Goal: Find contact information: Find contact information

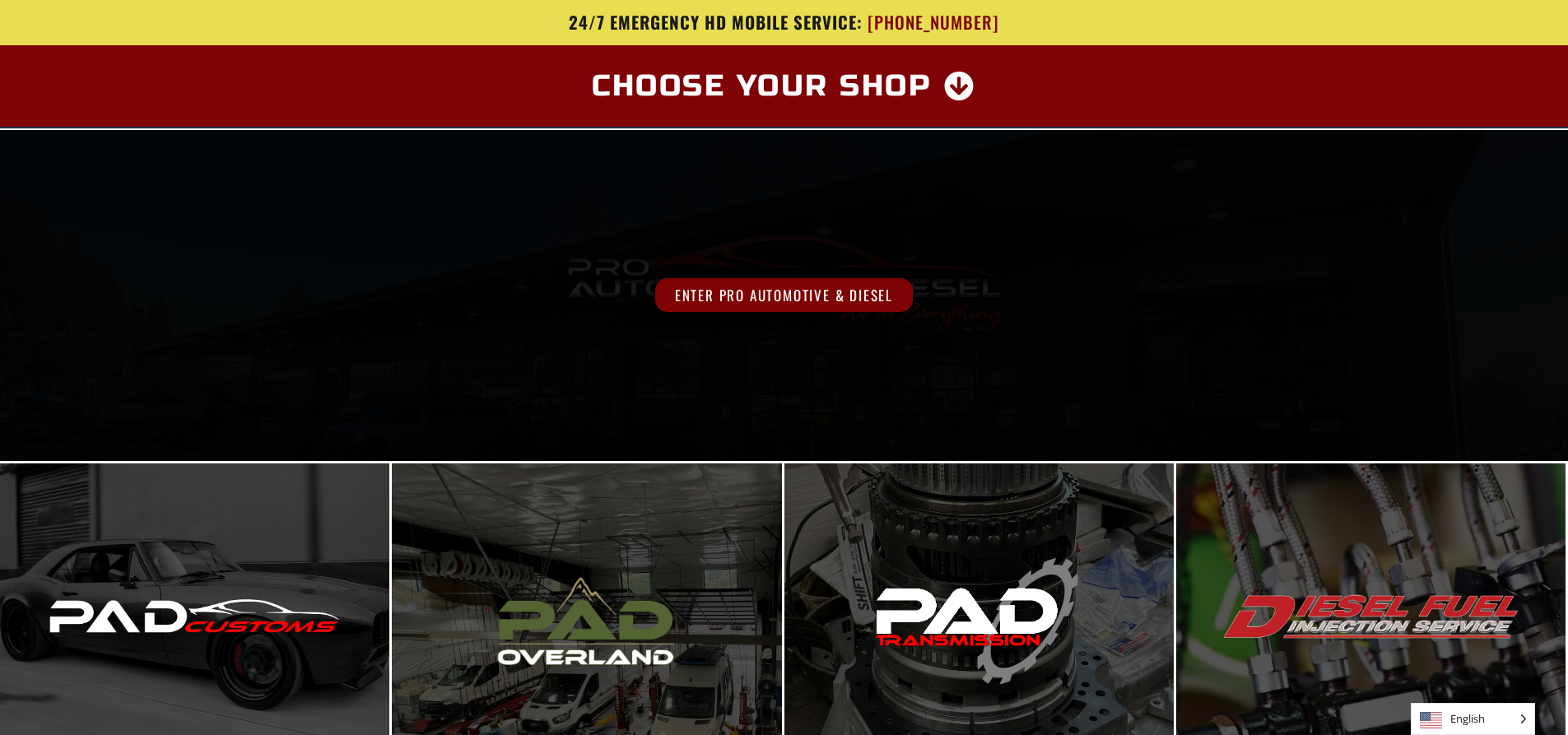
click at [770, 292] on span "Enter Pro Automotive & Diesel" at bounding box center [784, 295] width 257 height 33
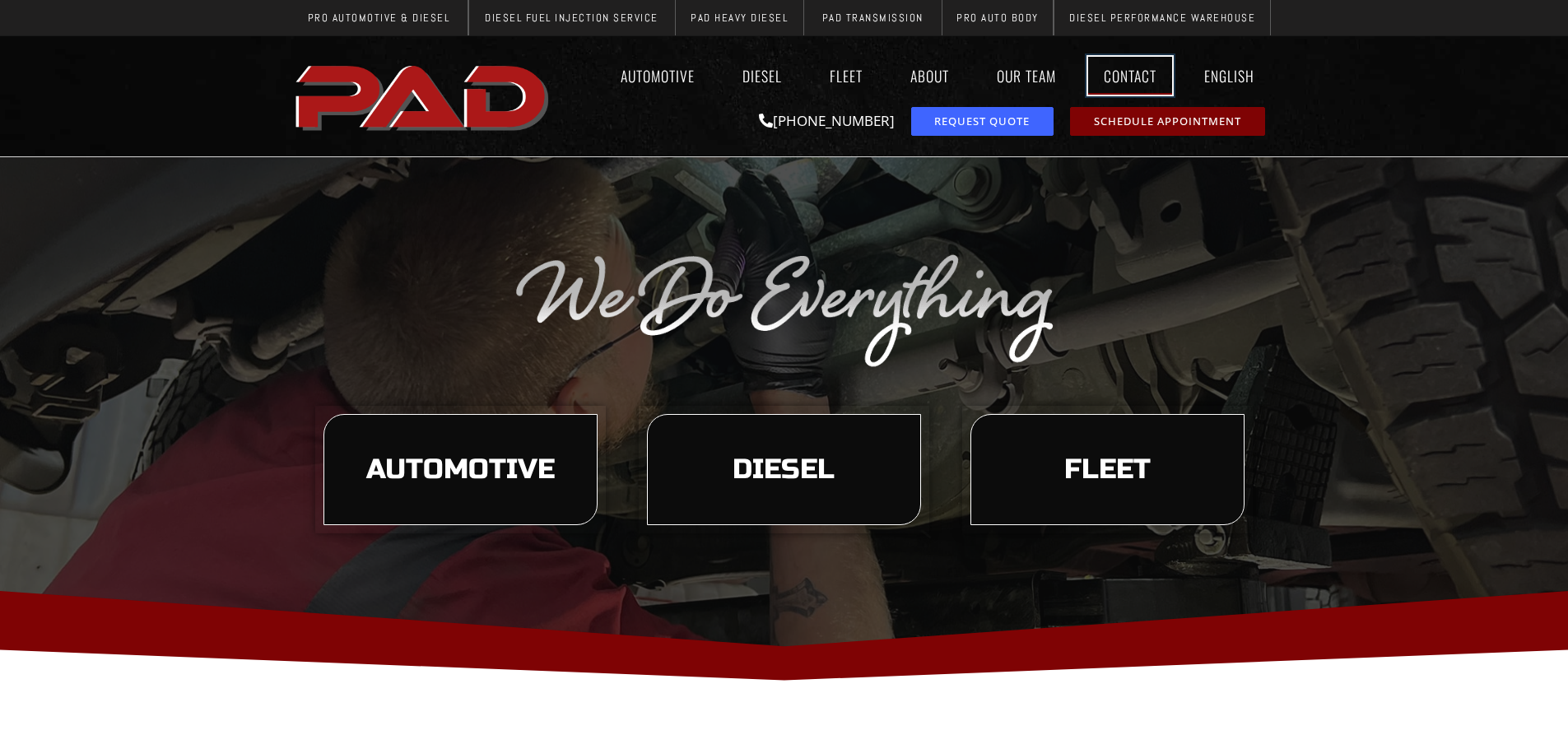
click at [1138, 69] on link "Contact" at bounding box center [1129, 75] width 84 height 38
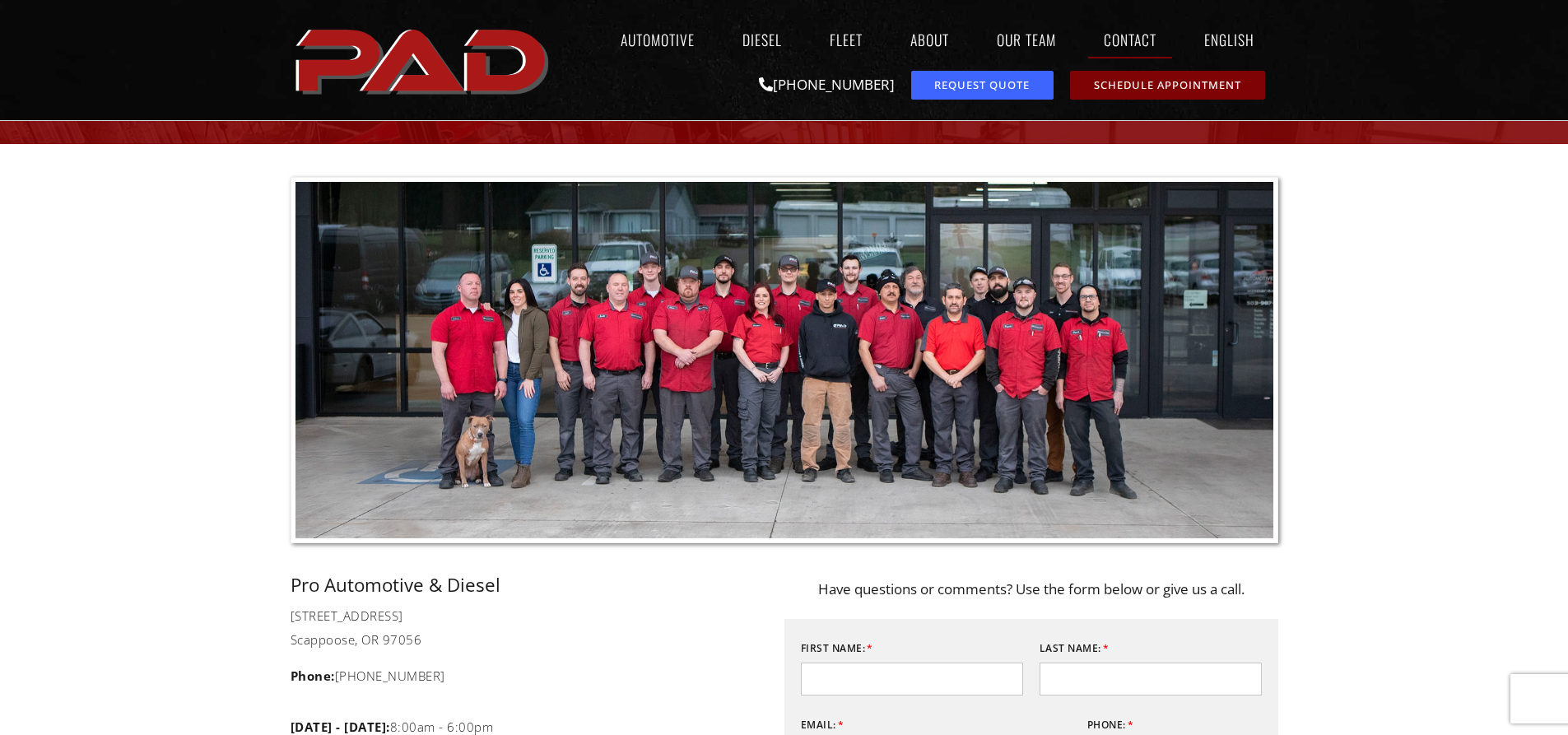
scroll to position [412, 0]
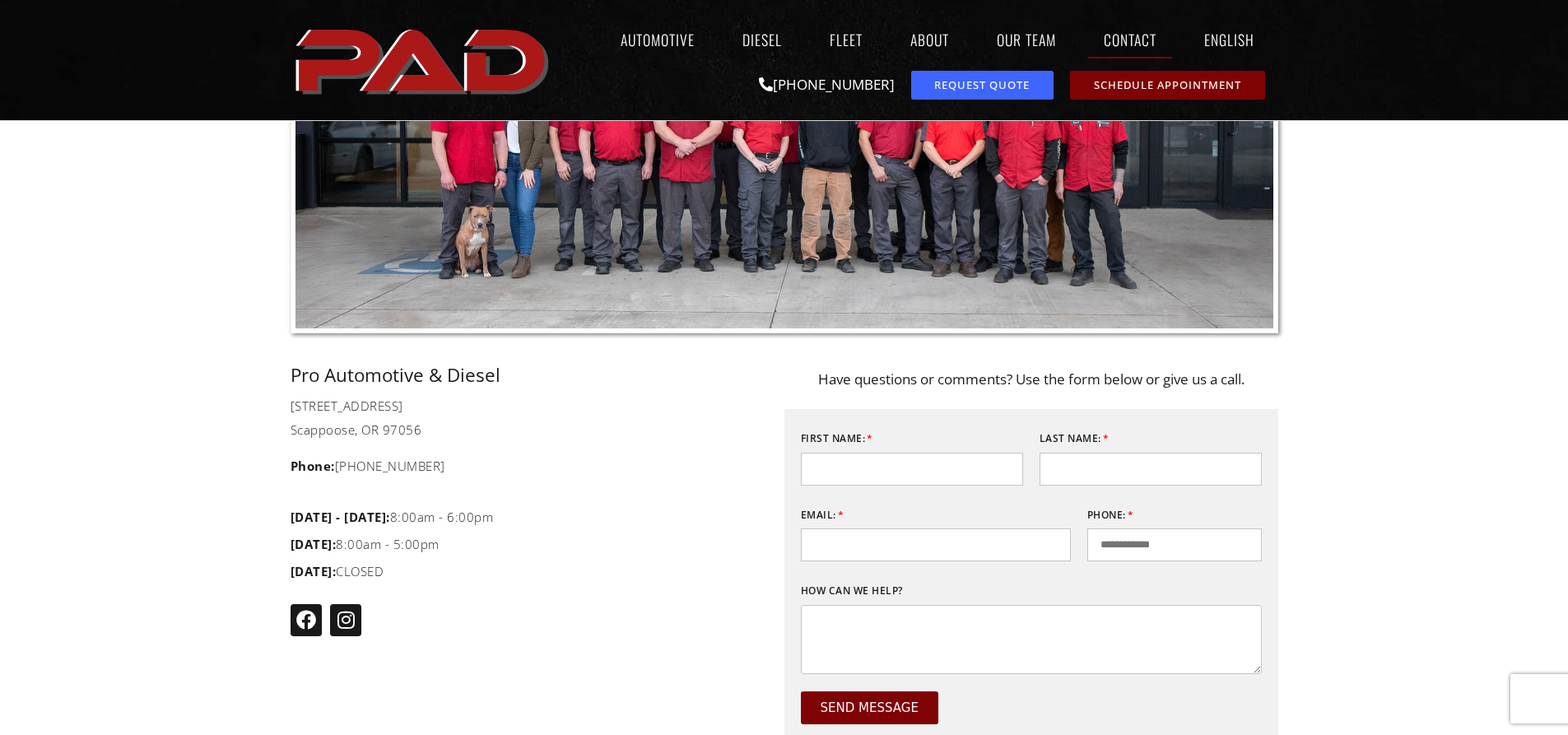
drag, startPoint x: 447, startPoint y: 402, endPoint x: 290, endPoint y: 408, distance: 157.1
click at [291, 408] on span "50038 Columbia River Hwy" at bounding box center [347, 405] width 113 height 19
copy span "50038 Columbia River Hwy"
